Goal: Navigation & Orientation: Find specific page/section

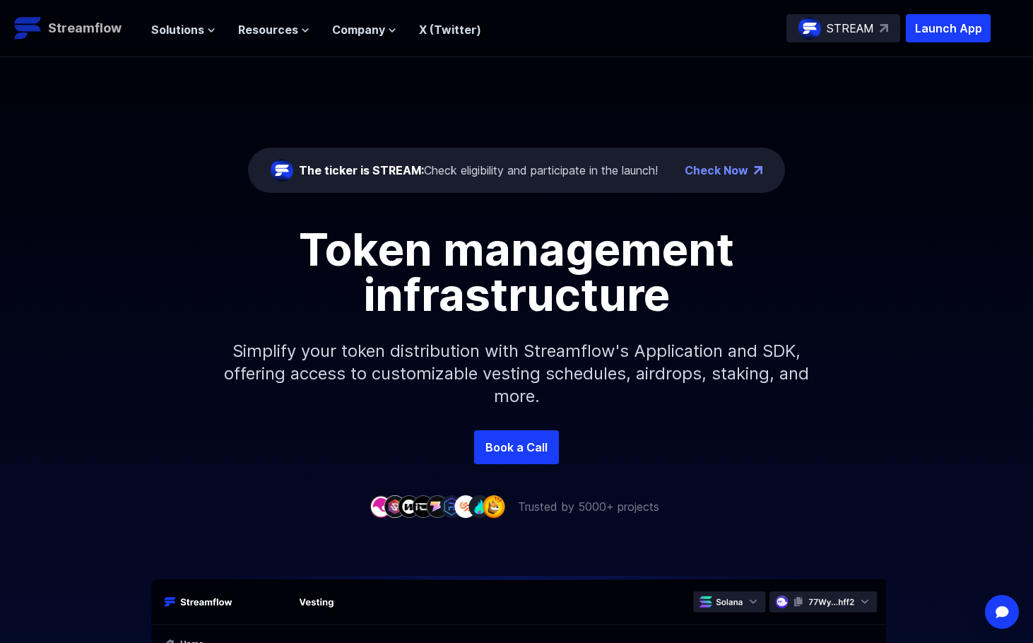
click at [86, 28] on p "Streamflow" at bounding box center [84, 28] width 73 height 20
click at [175, 25] on span "Solutions" at bounding box center [177, 29] width 53 height 17
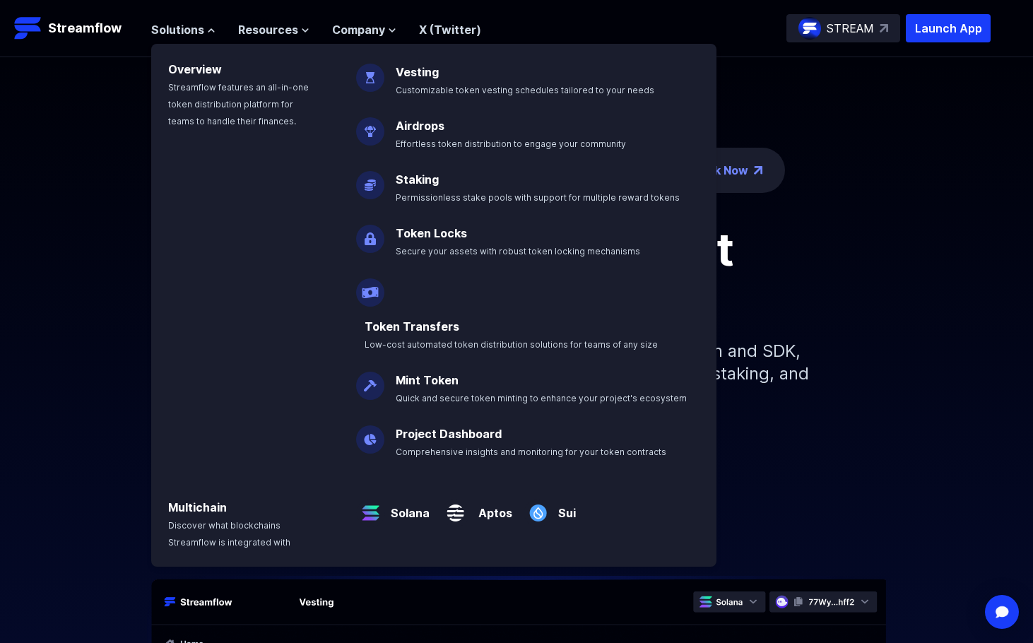
click at [369, 232] on img at bounding box center [370, 233] width 28 height 40
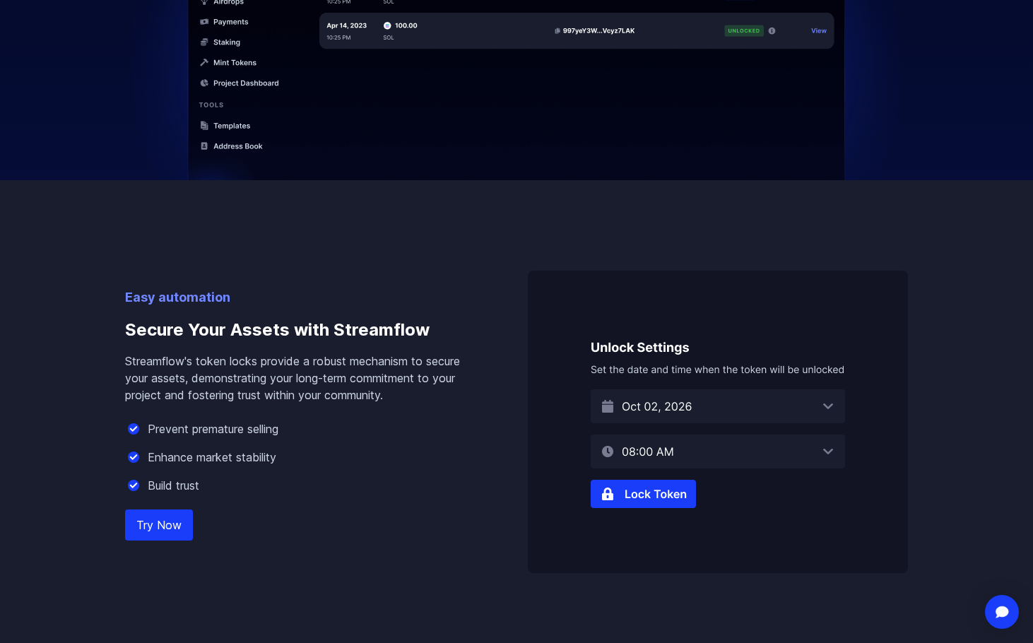
scroll to position [706, 0]
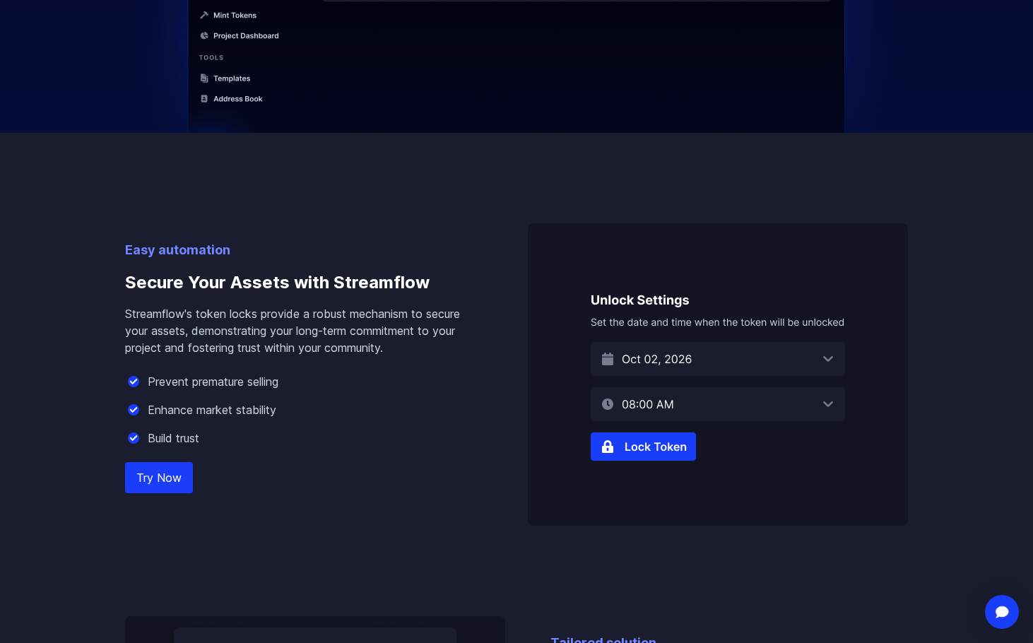
click at [637, 450] on img at bounding box center [718, 374] width 380 height 302
click at [172, 474] on link "Try Now" at bounding box center [159, 477] width 68 height 31
